Goal: Information Seeking & Learning: Learn about a topic

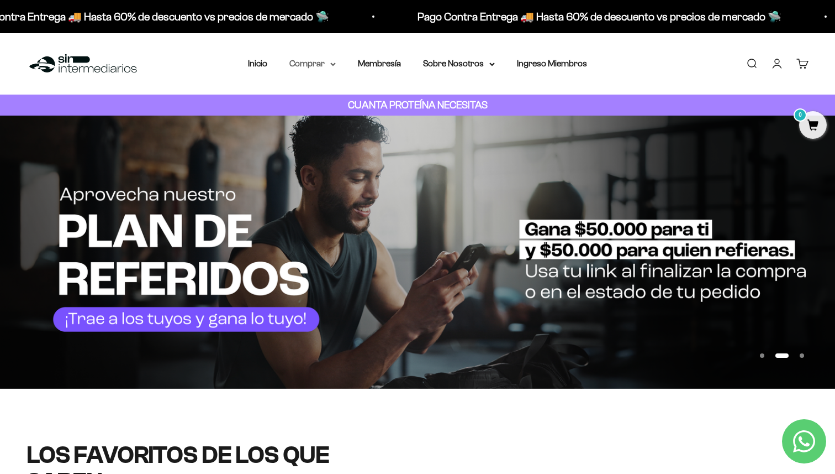
click at [326, 63] on summary "Comprar" at bounding box center [313, 63] width 46 height 14
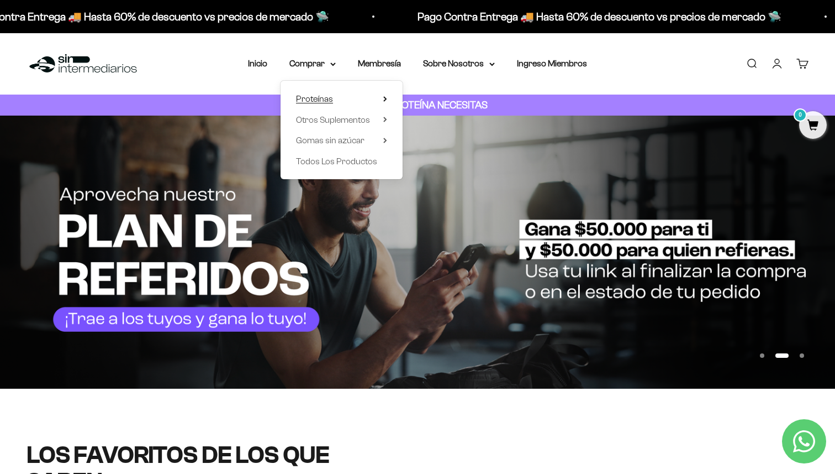
click at [338, 97] on summary "Proteínas" at bounding box center [341, 99] width 91 height 14
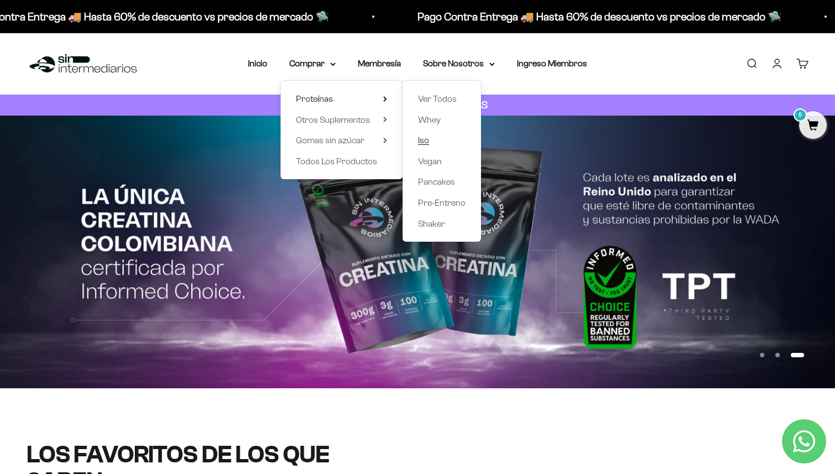
click at [422, 145] on span "Iso" at bounding box center [423, 139] width 11 height 9
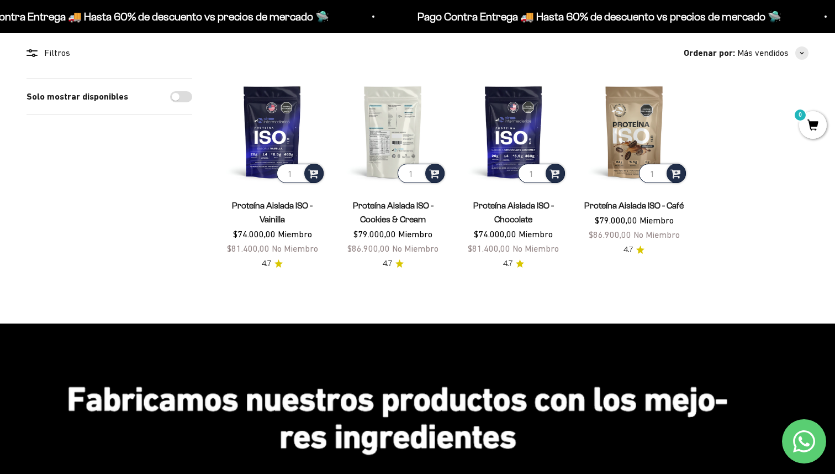
scroll to position [118, 0]
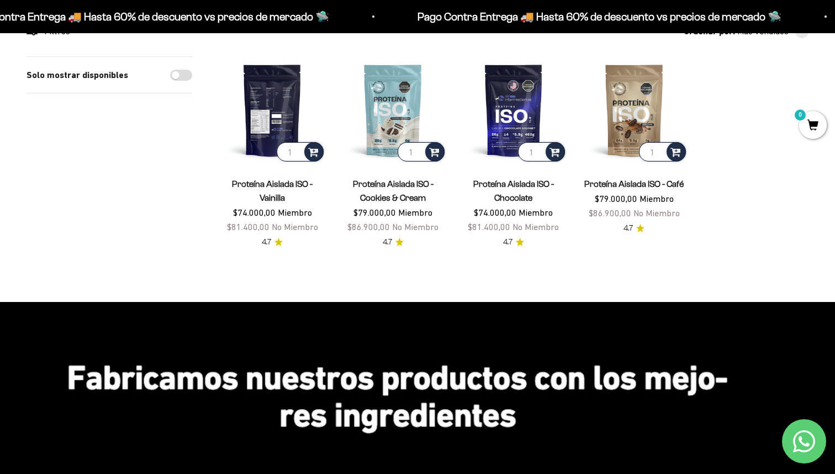
click at [265, 89] on img at bounding box center [272, 109] width 107 height 107
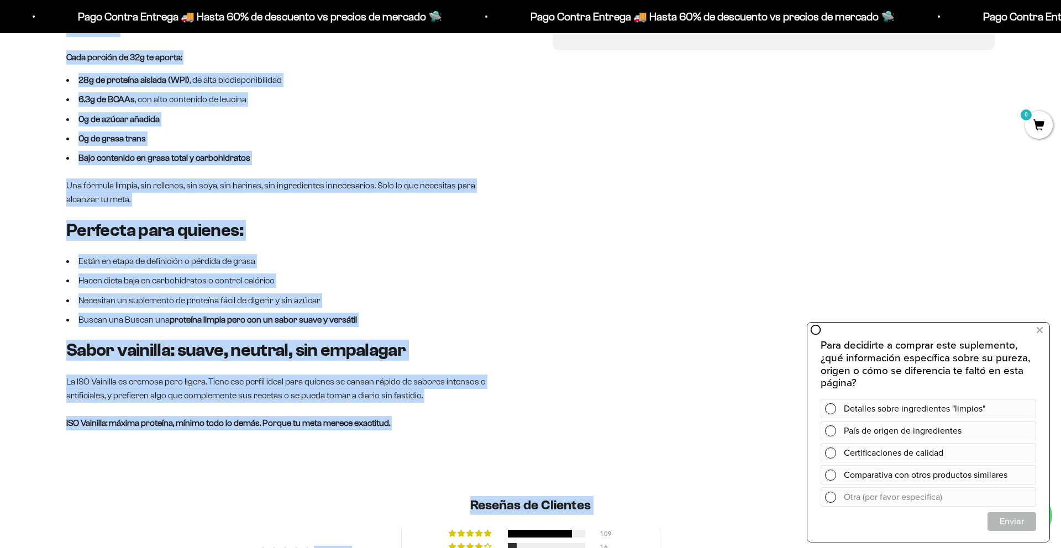
scroll to position [794, 0]
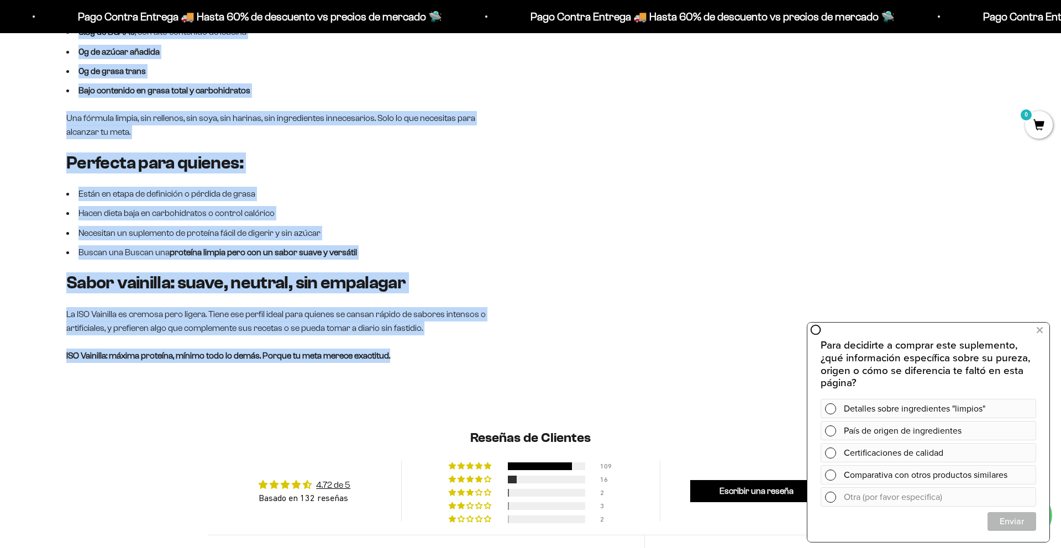
drag, startPoint x: 62, startPoint y: 175, endPoint x: 402, endPoint y: 347, distance: 381.3
click at [402, 347] on div "ISO Vainilla – Proteína ultra pura, para metas exigentes Cuando buscas resultad…" at bounding box center [530, 115] width 1061 height 602
copy div "Cuando buscas resultados reales, cada gramo cuenta. Nuestra ISO Vainilla está d…"
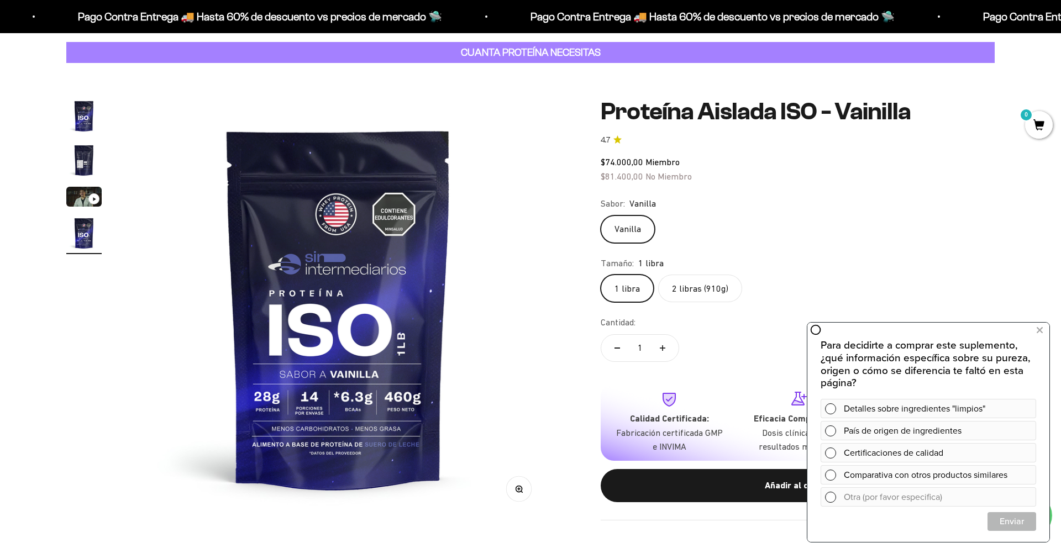
scroll to position [53, 0]
click at [84, 170] on img "Ir al artículo 2" at bounding box center [83, 159] width 35 height 35
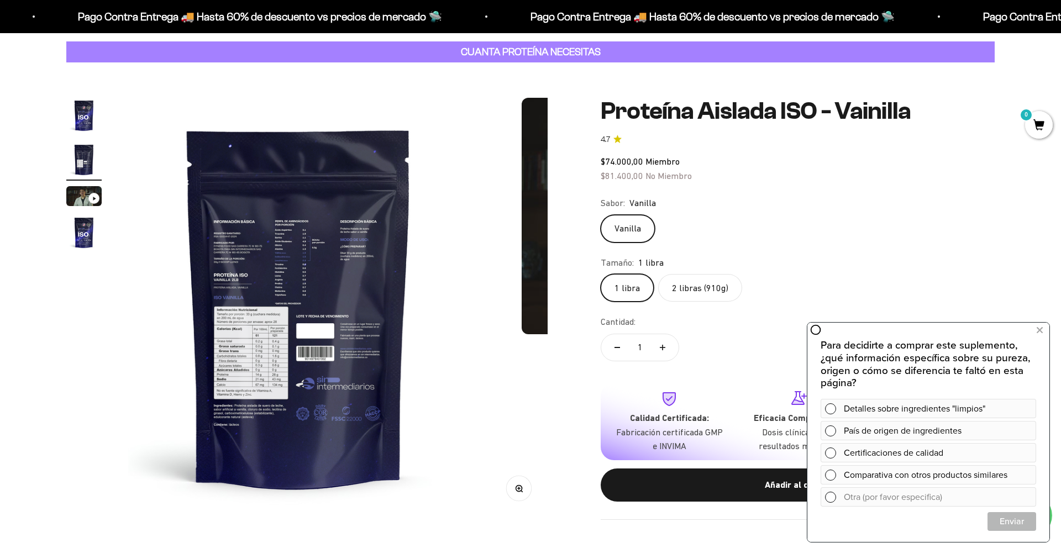
scroll to position [0, 433]
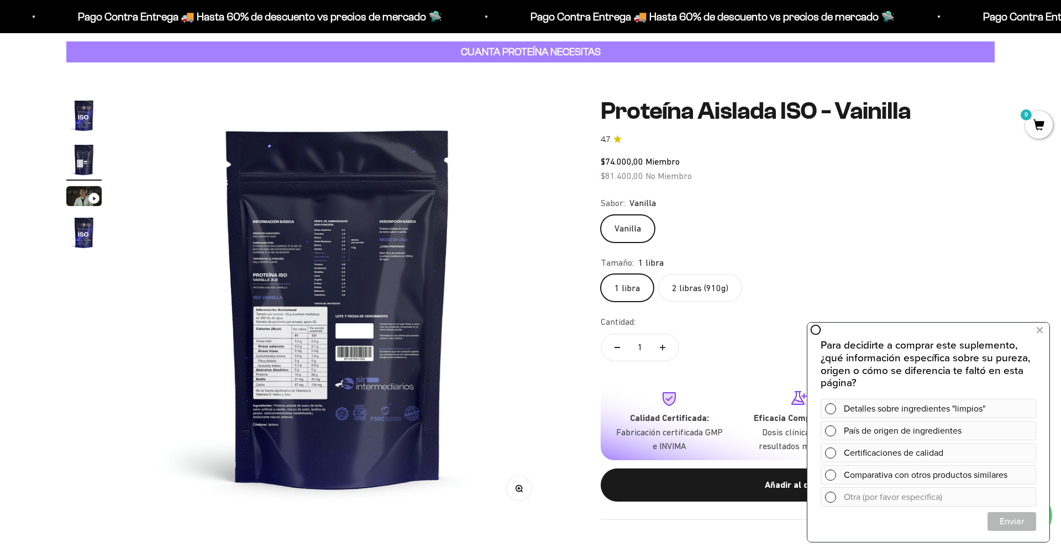
click at [314, 348] on img at bounding box center [337, 307] width 419 height 419
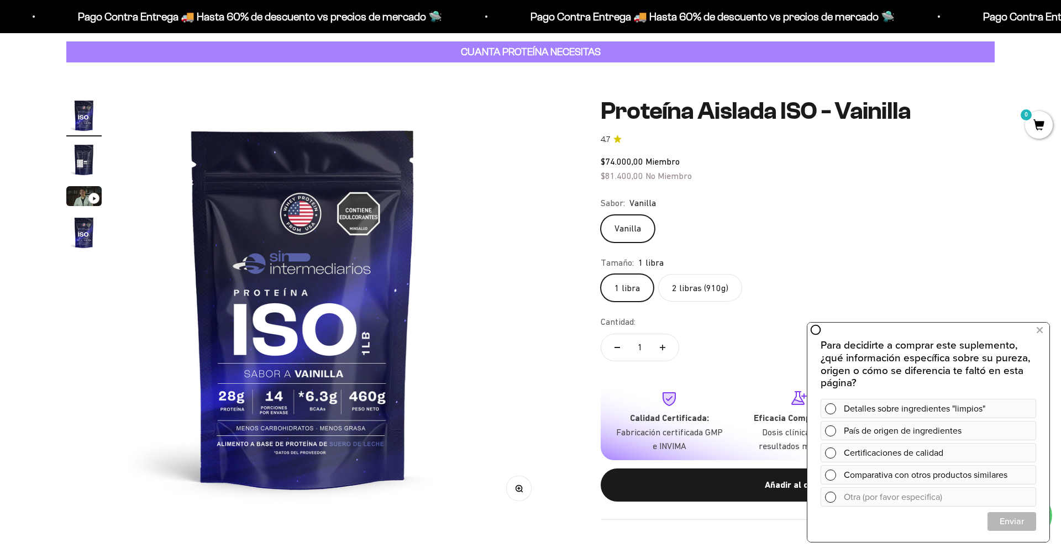
scroll to position [0, 0]
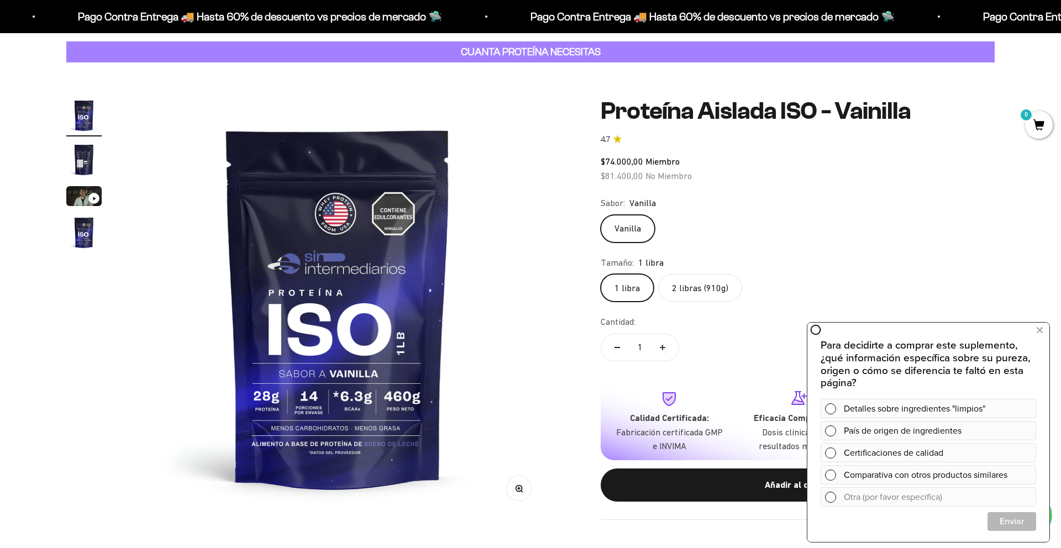
click at [73, 162] on img "Ir al artículo 2" at bounding box center [83, 159] width 35 height 35
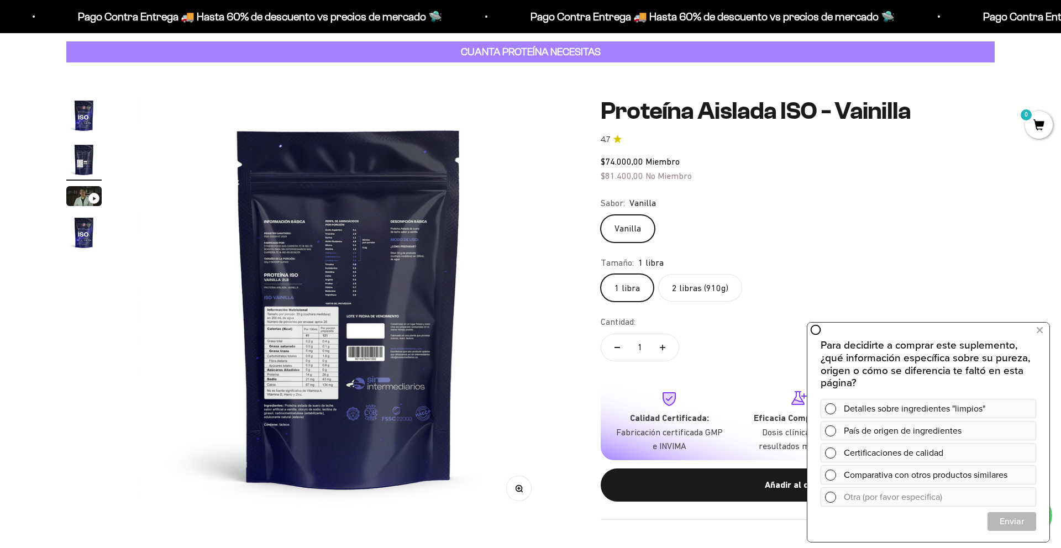
scroll to position [0, 433]
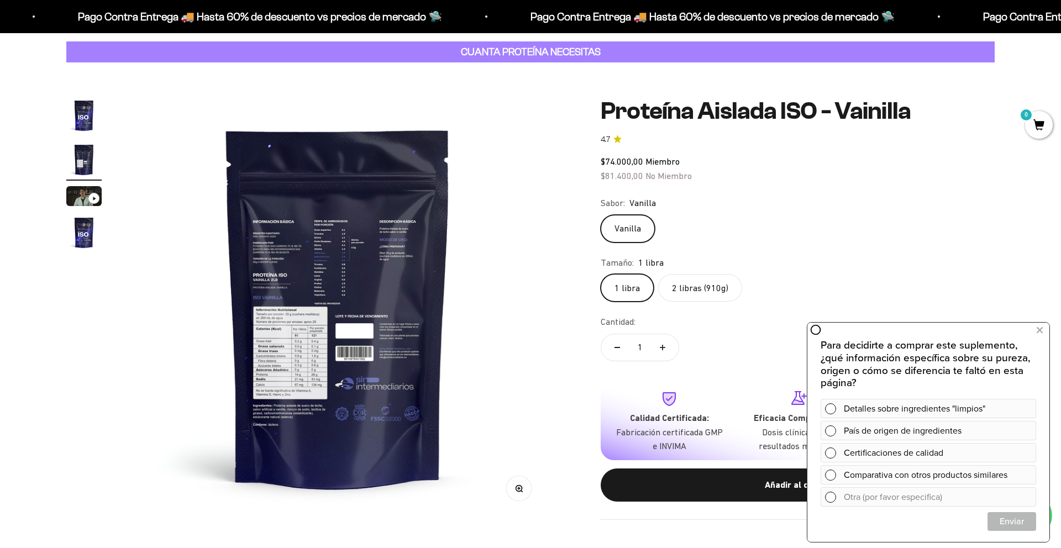
click at [525, 473] on button "Zoom" at bounding box center [519, 488] width 25 height 25
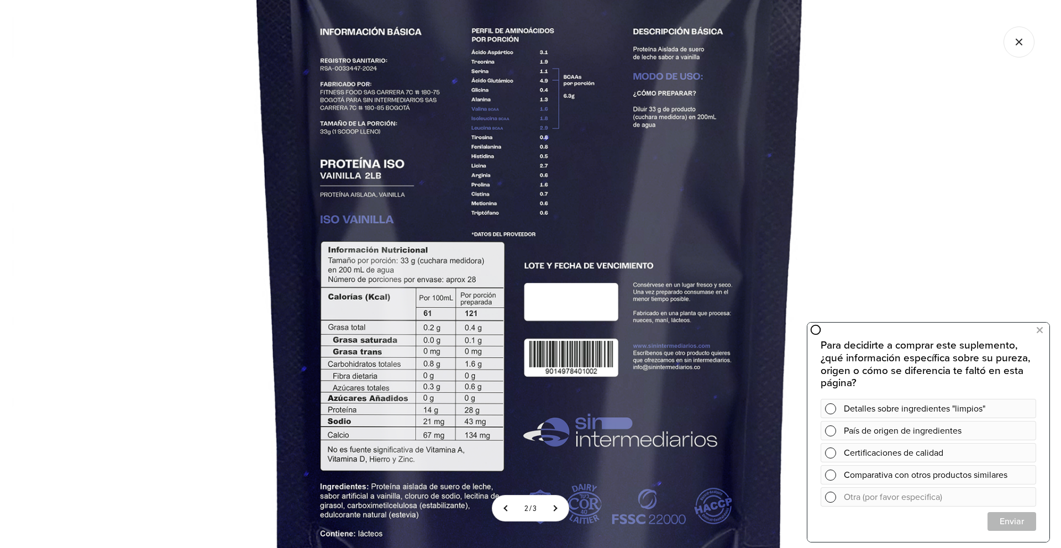
click at [835, 50] on icon "Cerrar galería" at bounding box center [1018, 42] width 31 height 31
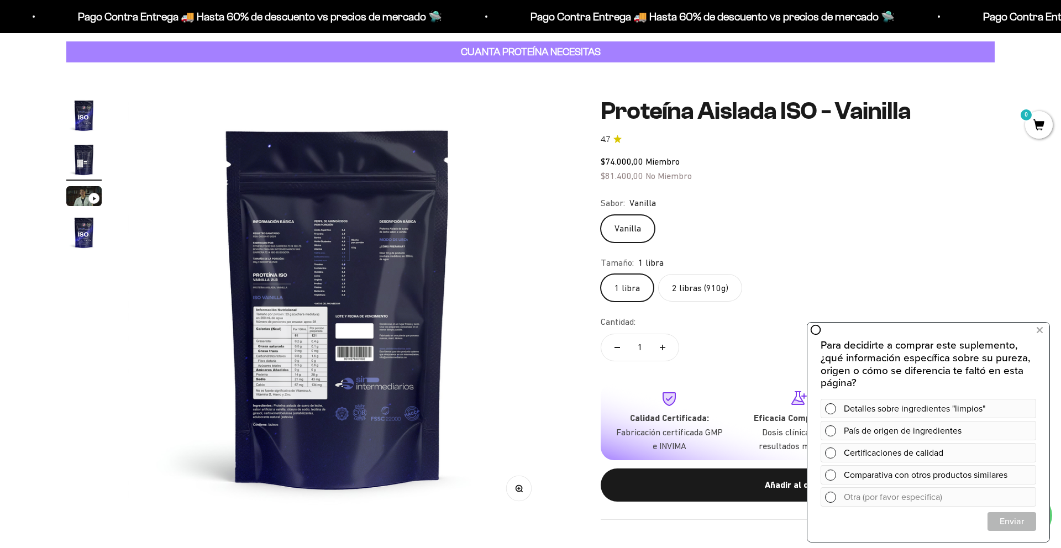
click at [85, 122] on img "Ir al artículo 1" at bounding box center [83, 115] width 35 height 35
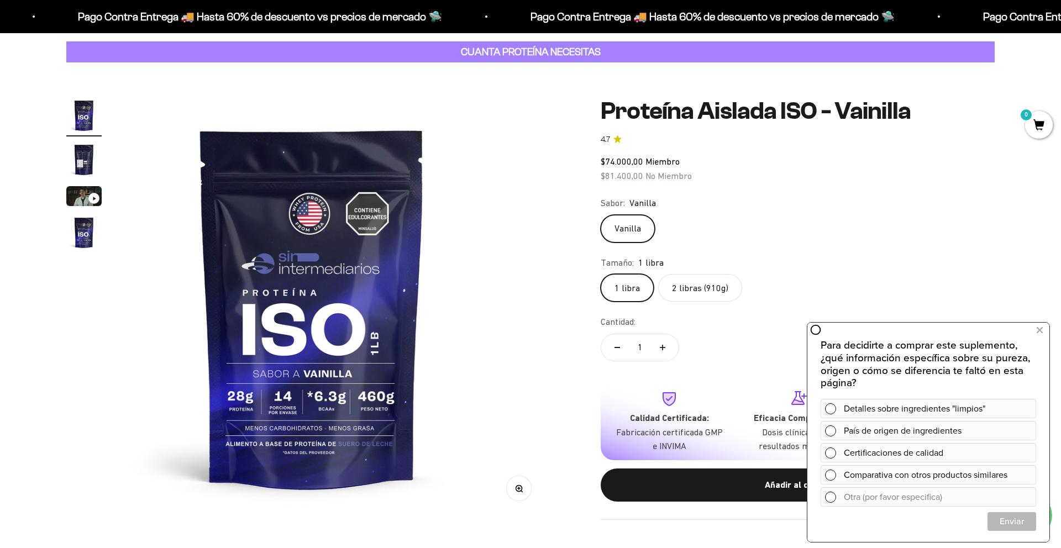
scroll to position [0, 0]
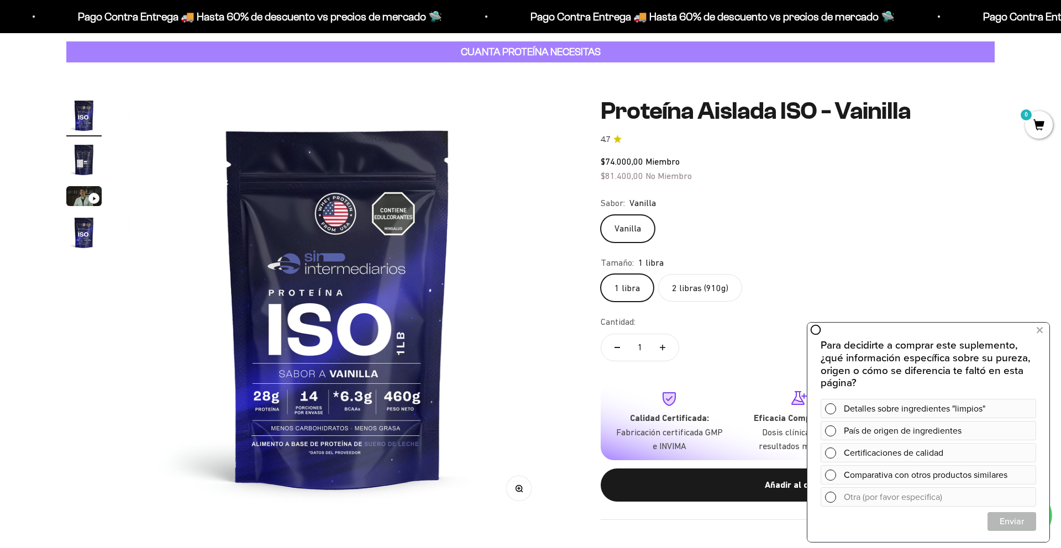
click at [85, 158] on img "Ir al artículo 2" at bounding box center [83, 159] width 35 height 35
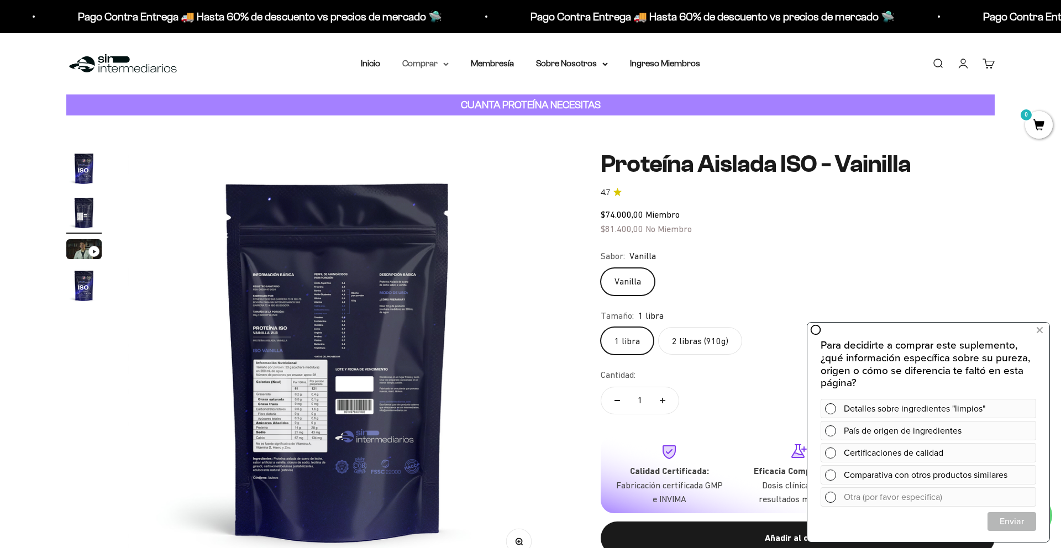
click at [438, 64] on summary "Comprar" at bounding box center [425, 63] width 46 height 14
click at [454, 121] on span "Otros Suplementos" at bounding box center [446, 119] width 74 height 9
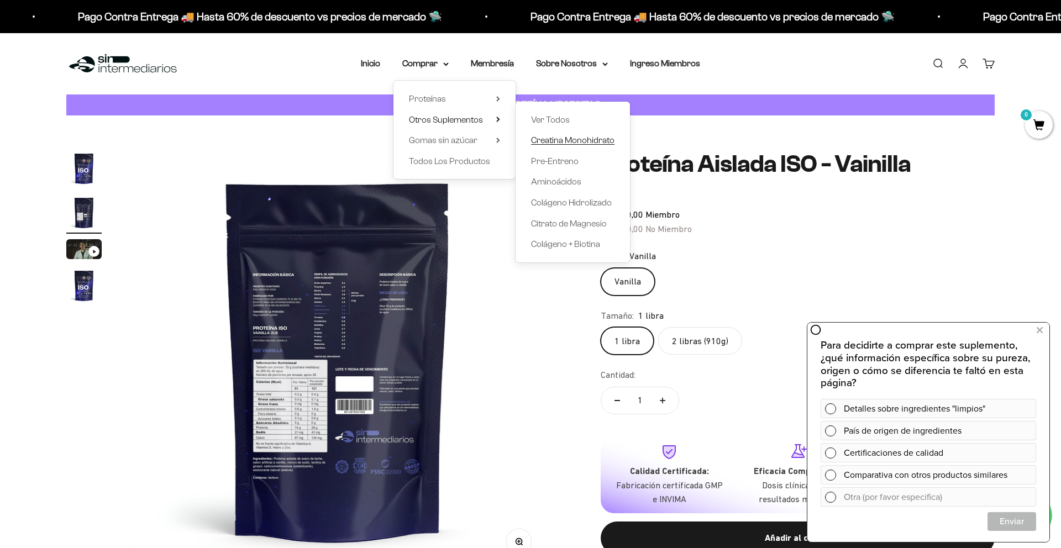
click at [580, 143] on span "Creatina Monohidrato" at bounding box center [572, 139] width 83 height 9
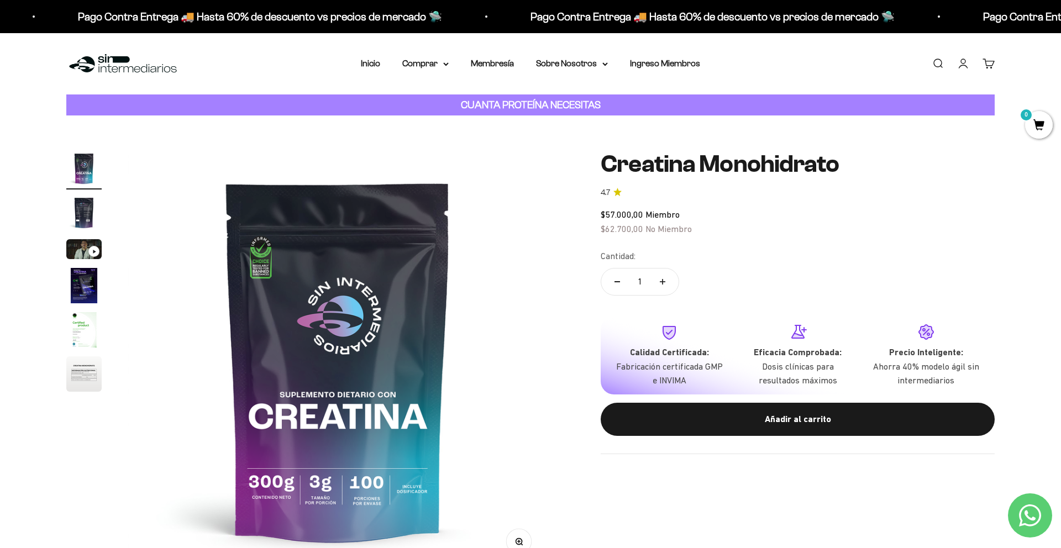
click at [80, 377] on img "Ir al artículo 6" at bounding box center [83, 373] width 35 height 35
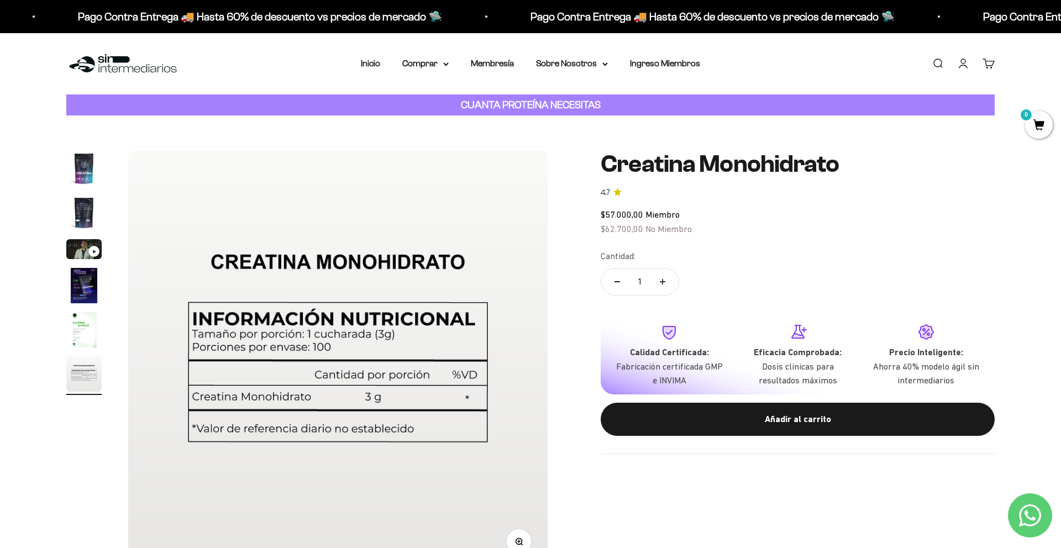
click at [83, 218] on img "Ir al artículo 2" at bounding box center [83, 212] width 35 height 35
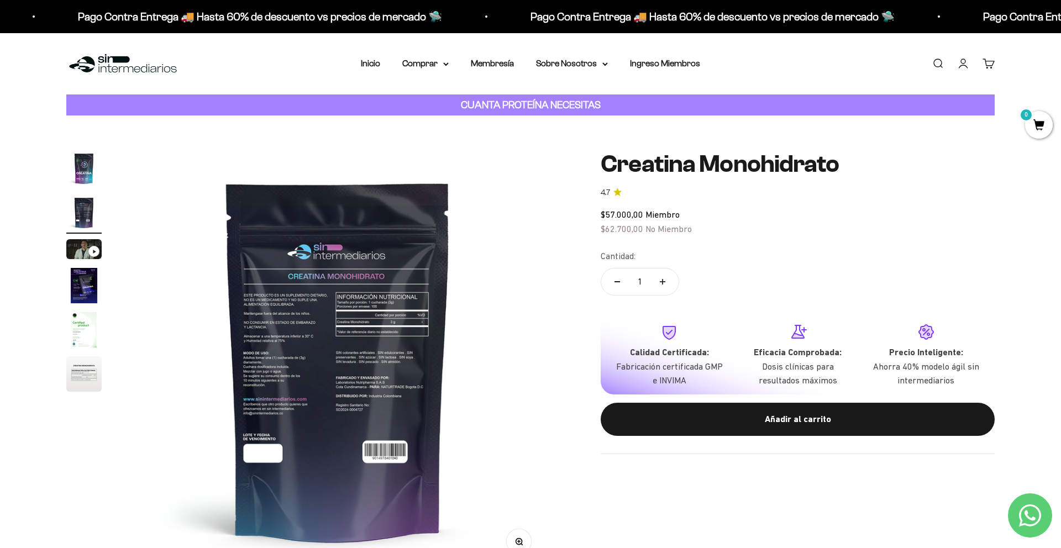
click at [367, 372] on img at bounding box center [337, 360] width 419 height 419
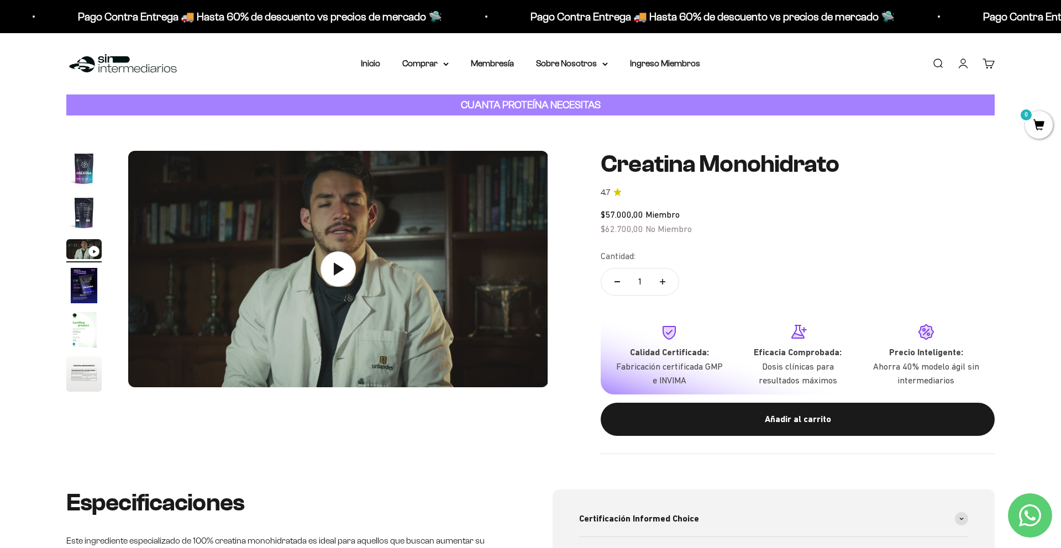
click at [85, 213] on img "Ir al artículo 2" at bounding box center [83, 212] width 35 height 35
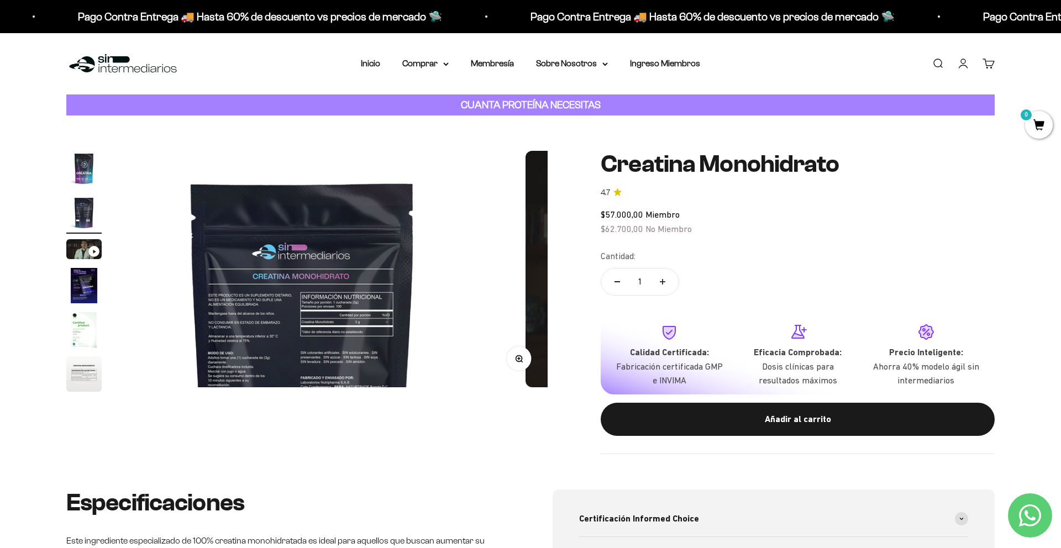
scroll to position [0, 433]
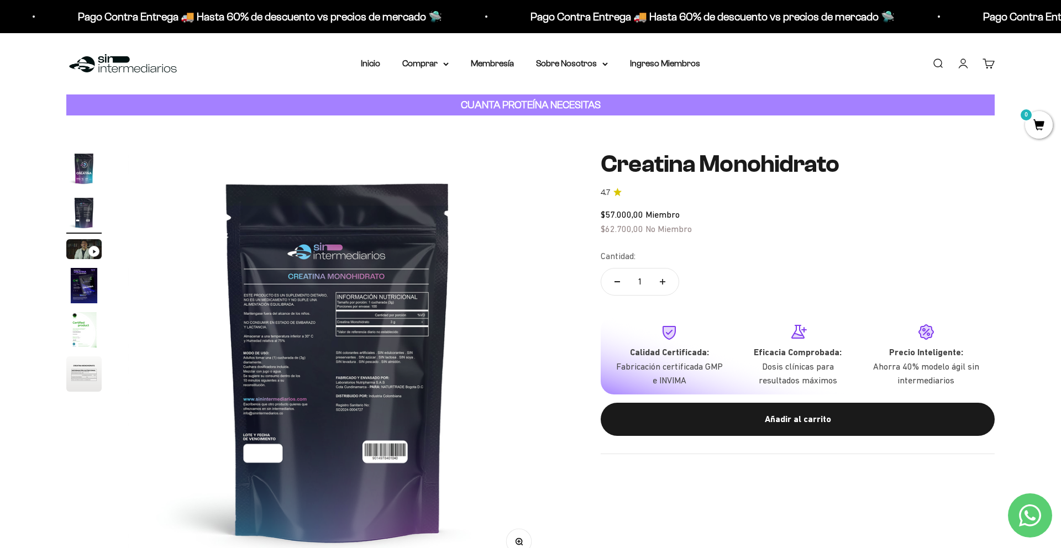
click at [516, 539] on circle "button" at bounding box center [519, 541] width 6 height 6
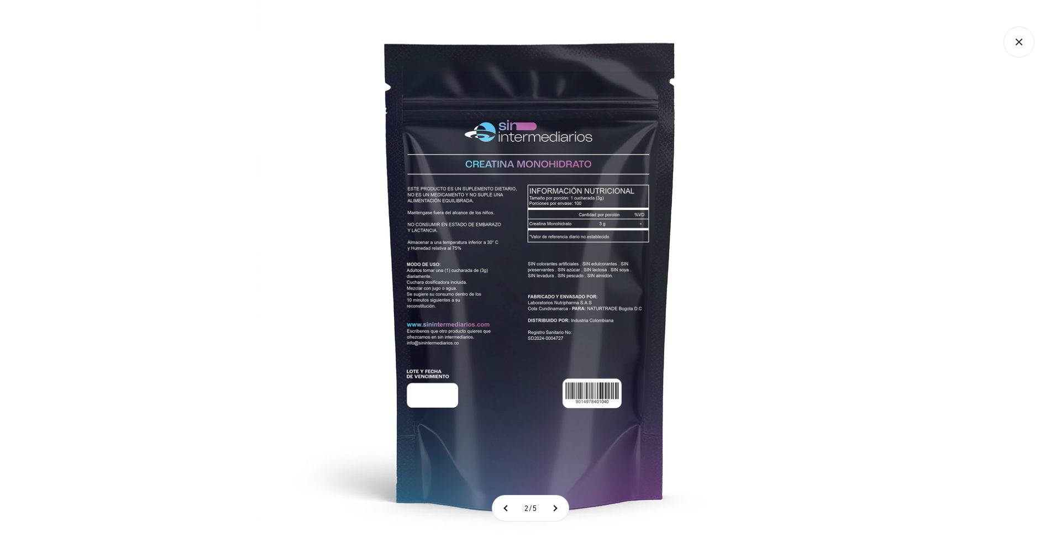
click at [534, 296] on img at bounding box center [530, 274] width 548 height 548
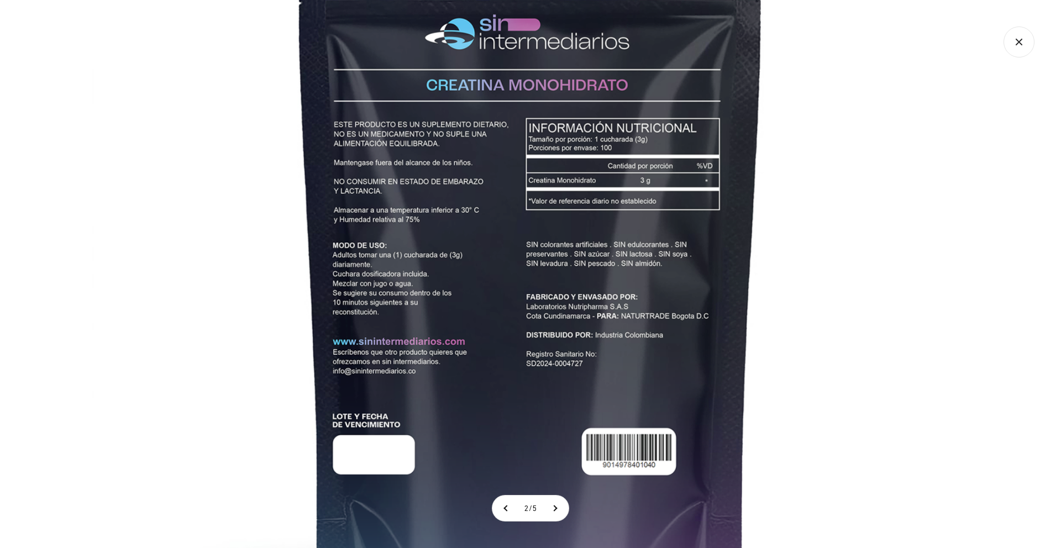
click at [1022, 34] on icon "Cerrar galería" at bounding box center [1018, 42] width 31 height 31
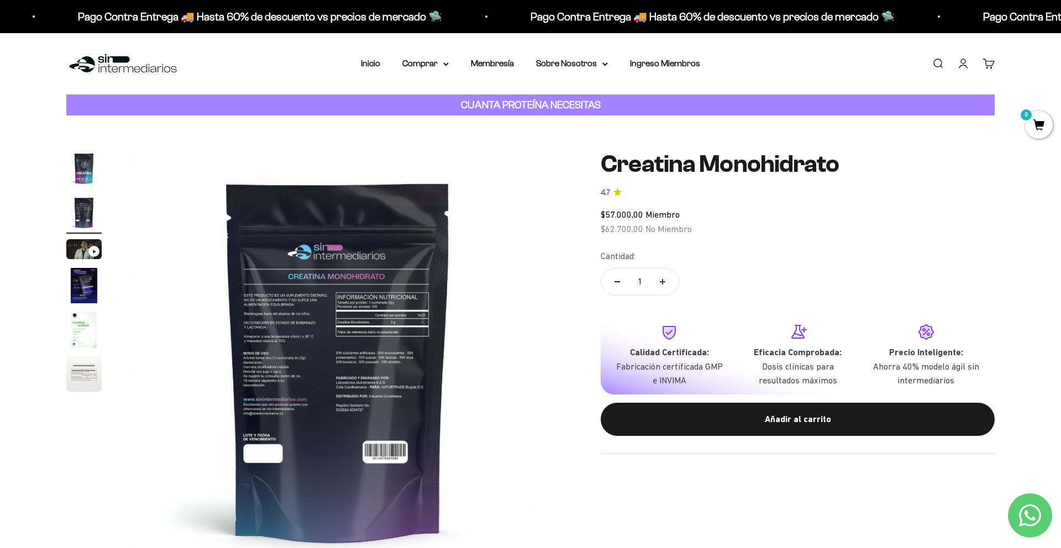
scroll to position [6, 0]
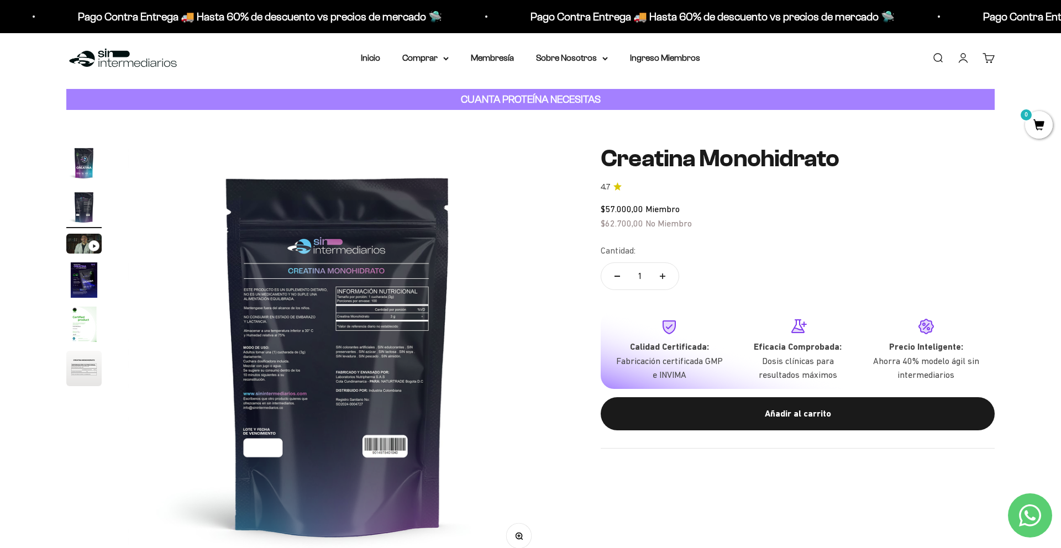
click at [85, 364] on img "Ir al artículo 6" at bounding box center [83, 368] width 35 height 35
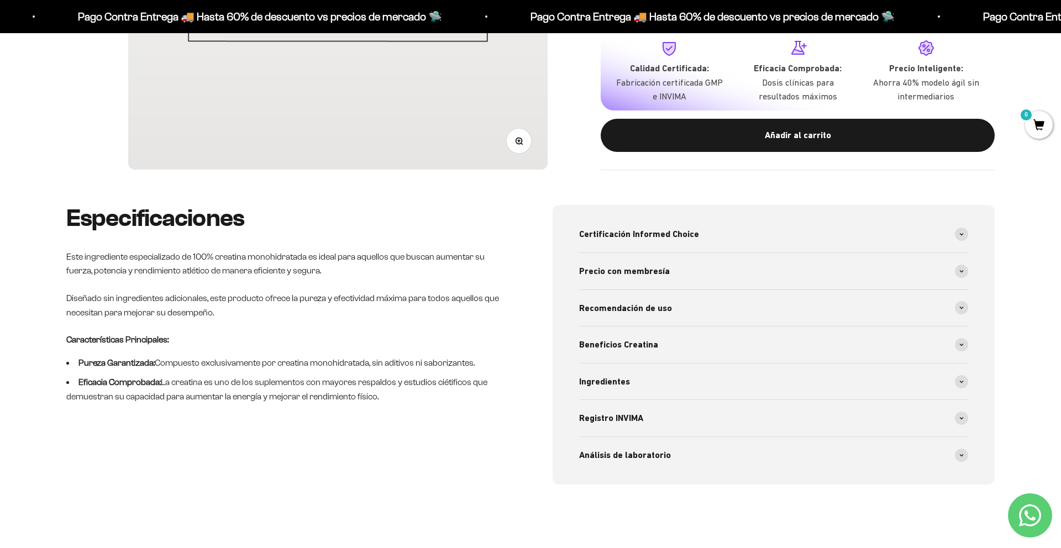
scroll to position [513, 0]
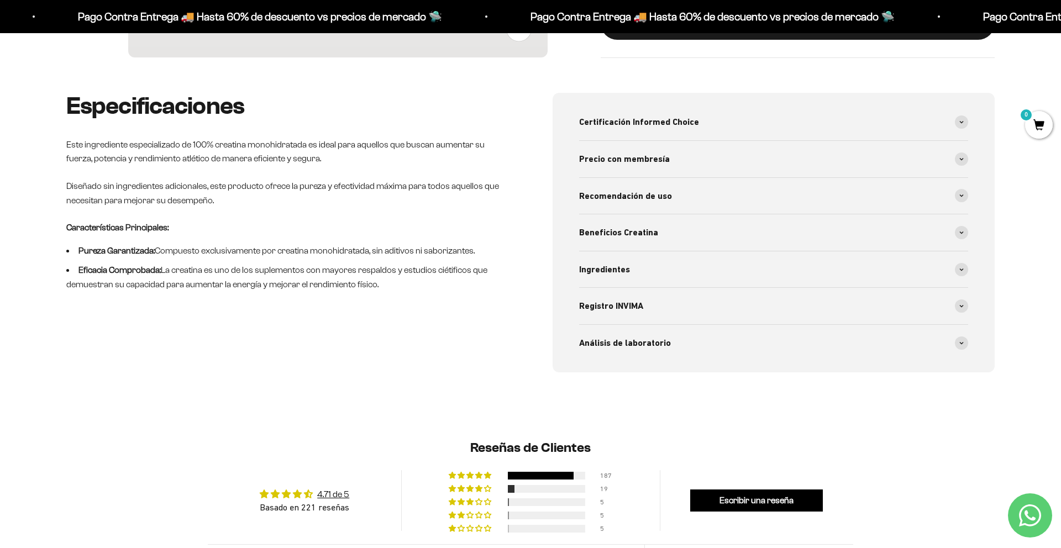
drag, startPoint x: 413, startPoint y: 286, endPoint x: 56, endPoint y: 134, distance: 387.2
click at [56, 134] on div "Especificaciones Este ingrediente especializado de 100% creatina monohidratada …" at bounding box center [530, 259] width 1061 height 332
copy div "Este ingrediente especializado de 100% creatina monohidratada es ideal para aqu…"
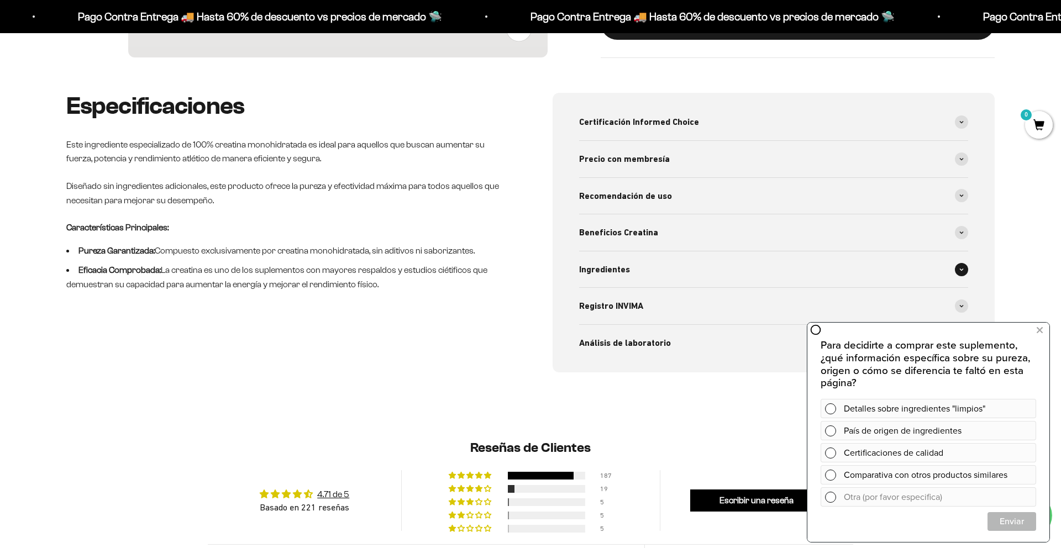
click at [608, 272] on span "Ingredientes" at bounding box center [604, 269] width 51 height 14
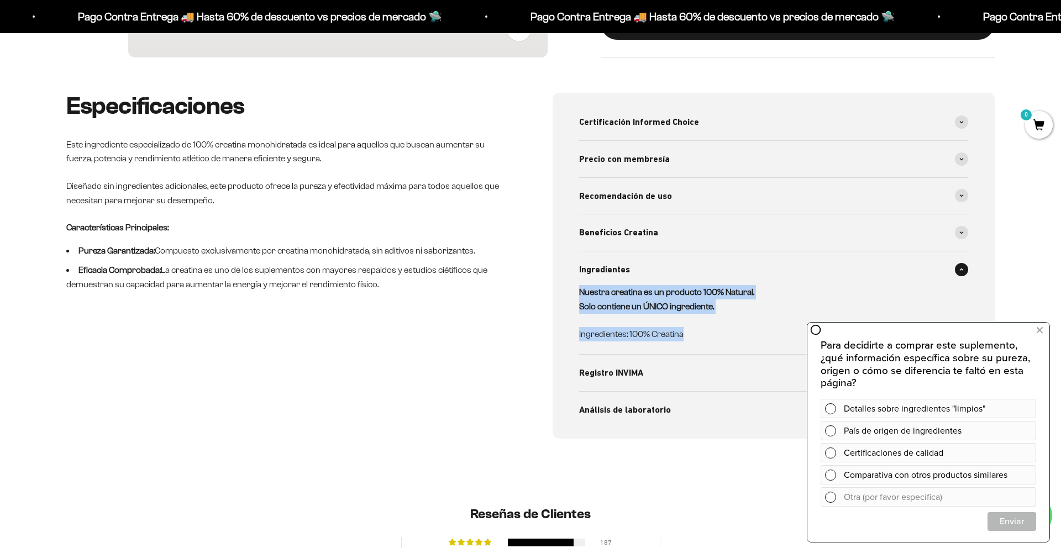
drag, startPoint x: 576, startPoint y: 290, endPoint x: 689, endPoint y: 343, distance: 124.3
click at [689, 343] on div "Certificación Informed Choice Por primera vez una creatina colombiana recibe es…" at bounding box center [774, 266] width 442 height 346
click at [651, 191] on span "Recomendación de uso" at bounding box center [625, 196] width 93 height 14
